Goal: Task Accomplishment & Management: Manage account settings

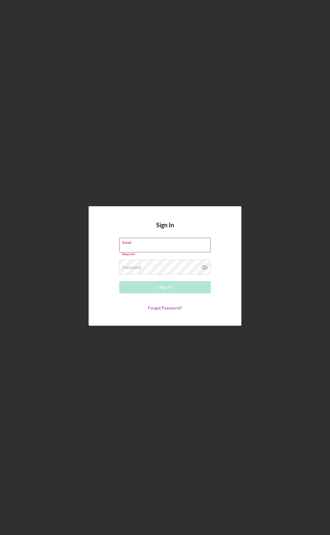
click at [147, 244] on div "Email Required" at bounding box center [165, 247] width 92 height 18
click at [151, 249] on input "Email" at bounding box center [164, 245] width 91 height 15
type input "[PERSON_NAME][EMAIL_ADDRESS][DOMAIN_NAME]"
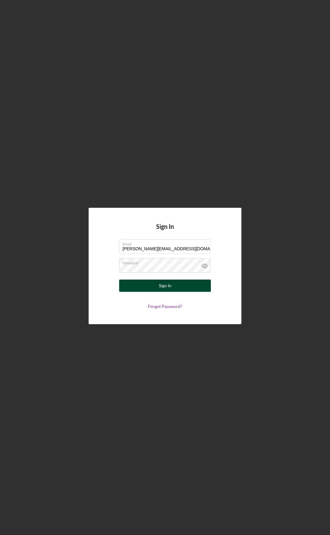
click at [151, 284] on button "Sign In" at bounding box center [165, 286] width 92 height 12
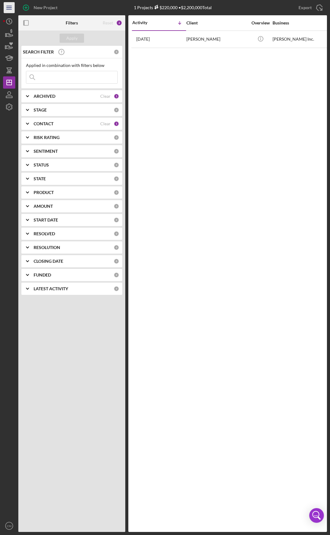
click at [7, 9] on line "button" at bounding box center [8, 9] width 5 height 0
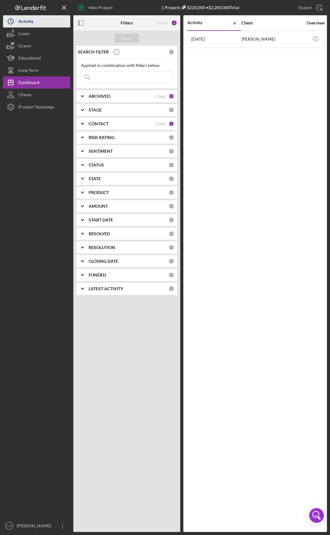
click at [7, 19] on icon "Icon/History" at bounding box center [10, 21] width 15 height 15
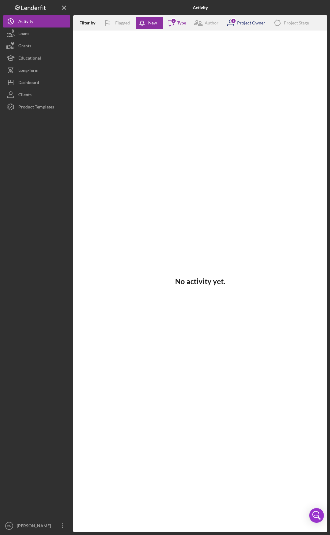
click at [261, 19] on div "1 Project Owner" at bounding box center [244, 22] width 42 height 15
